Goal: Transaction & Acquisition: Purchase product/service

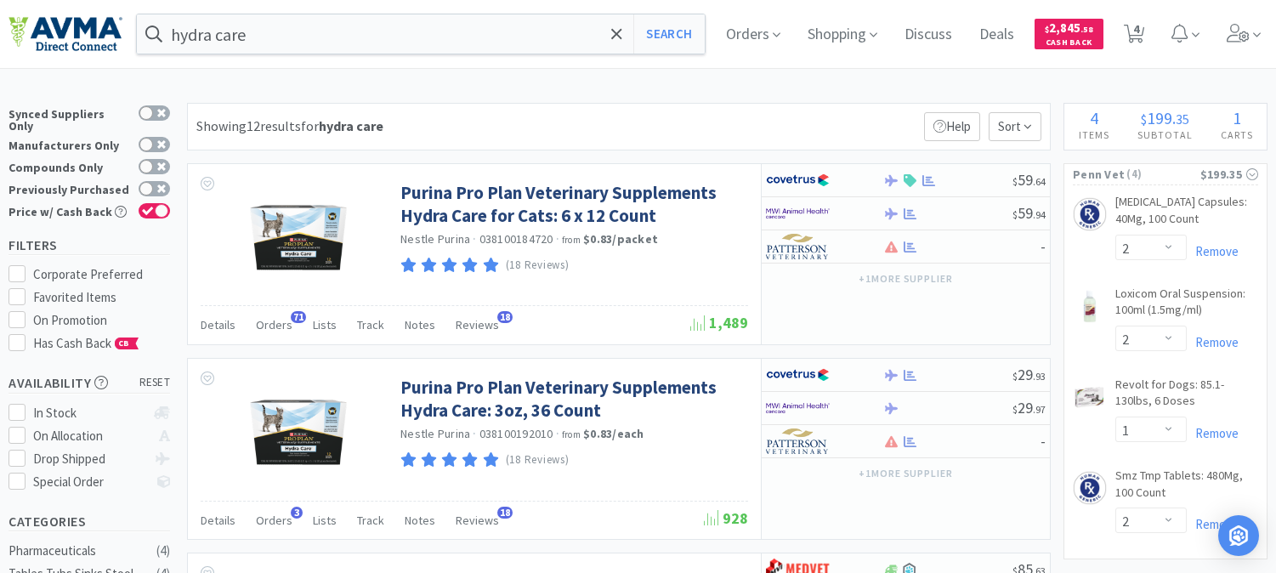
select select "2"
select select "1"
select select "2"
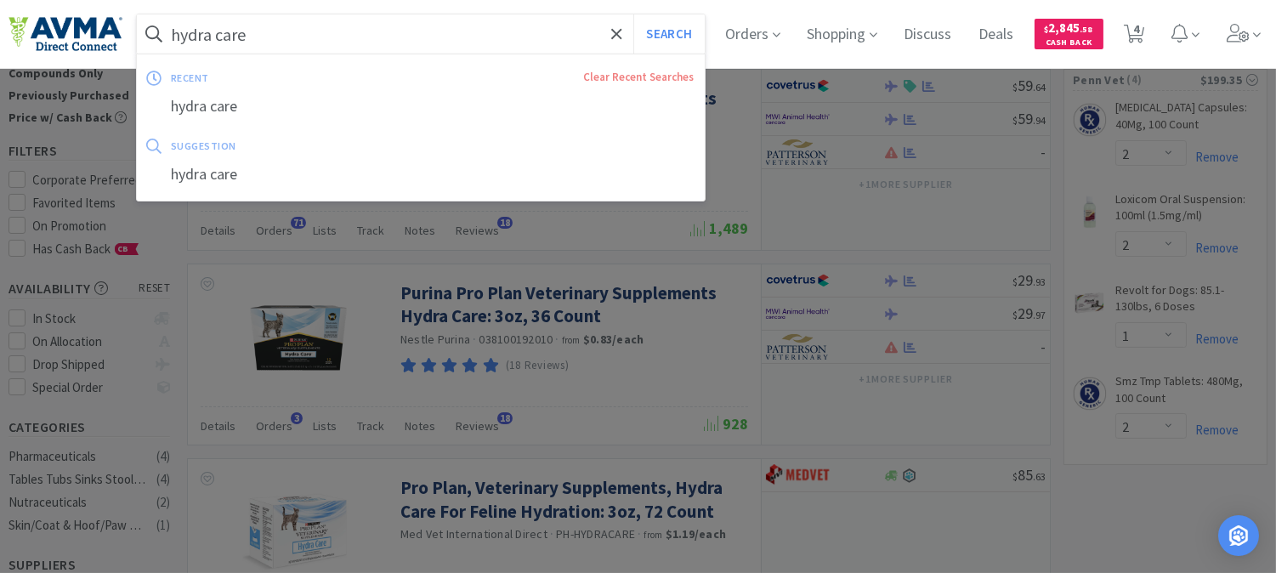
click at [300, 26] on input "hydra care" at bounding box center [421, 33] width 568 height 39
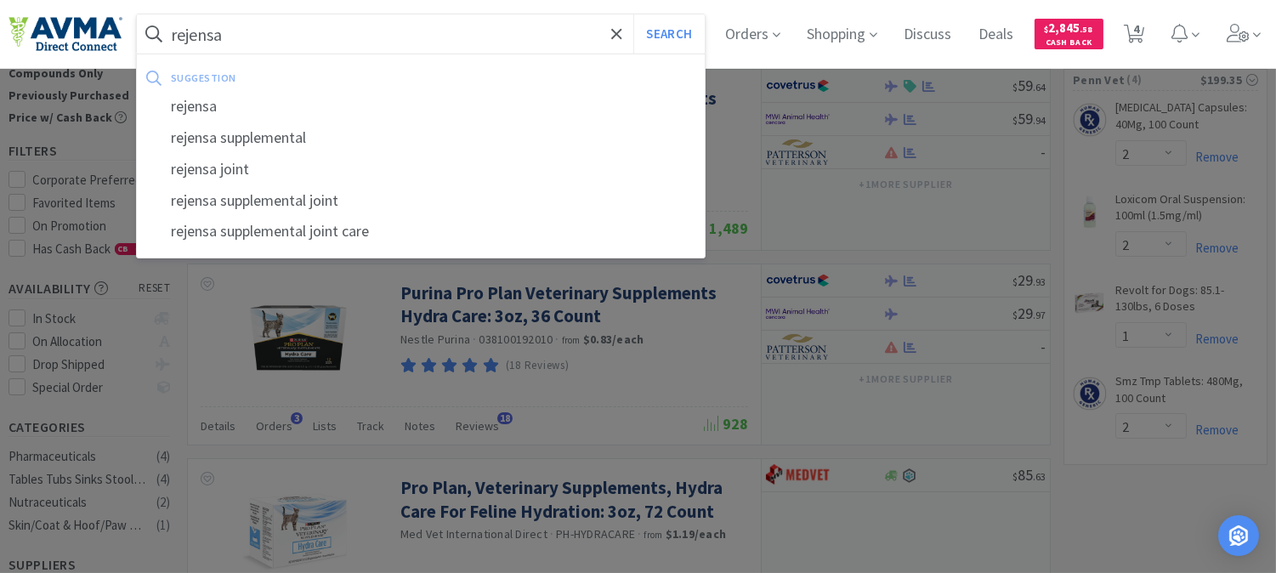
type input "rejensa"
click at [633, 14] on button "Search" at bounding box center [668, 33] width 71 height 39
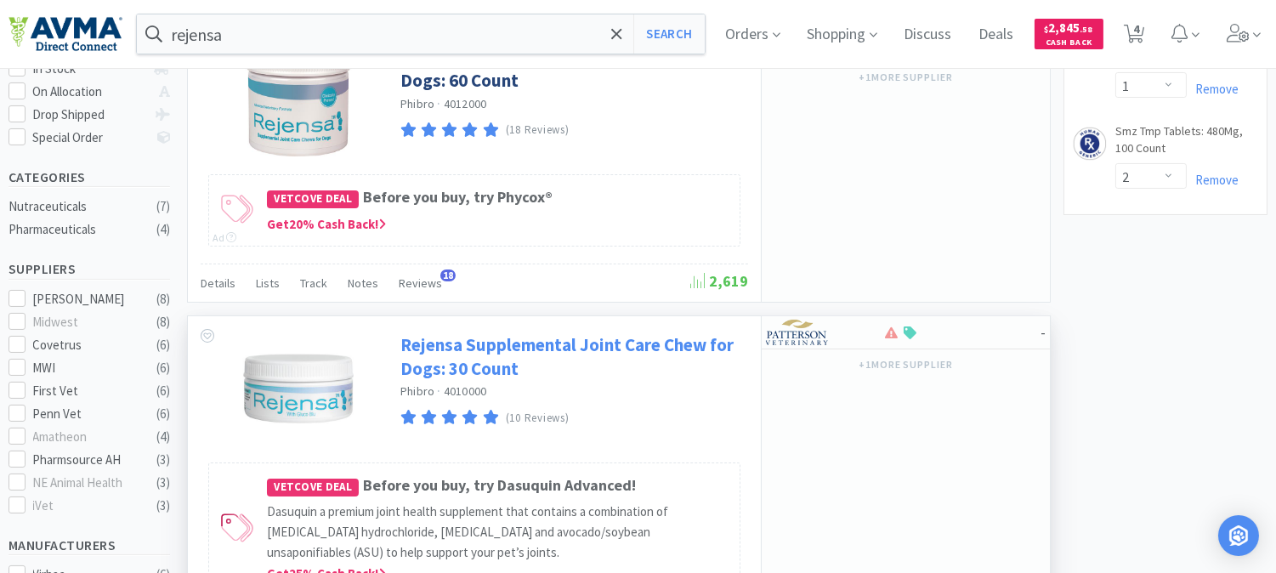
scroll to position [377, 0]
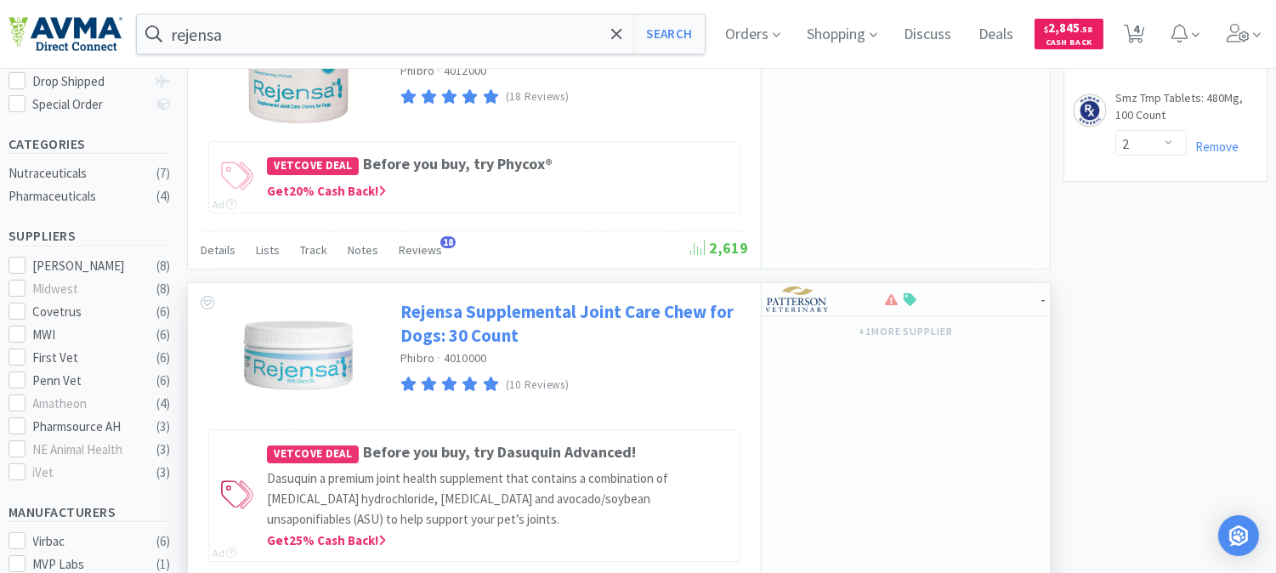
click at [490, 317] on link "Rejensa Supplemental Joint Care Chew for Dogs: 30 Count" at bounding box center [571, 323] width 343 height 47
